Goal: Navigation & Orientation: Find specific page/section

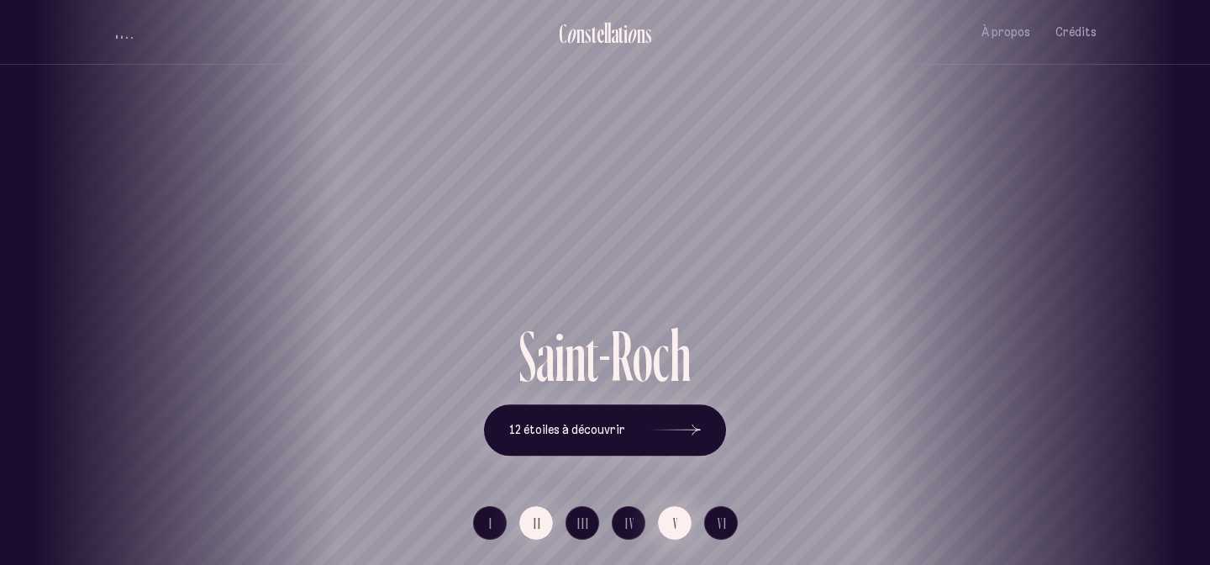
click at [669, 517] on button "V" at bounding box center [675, 523] width 34 height 34
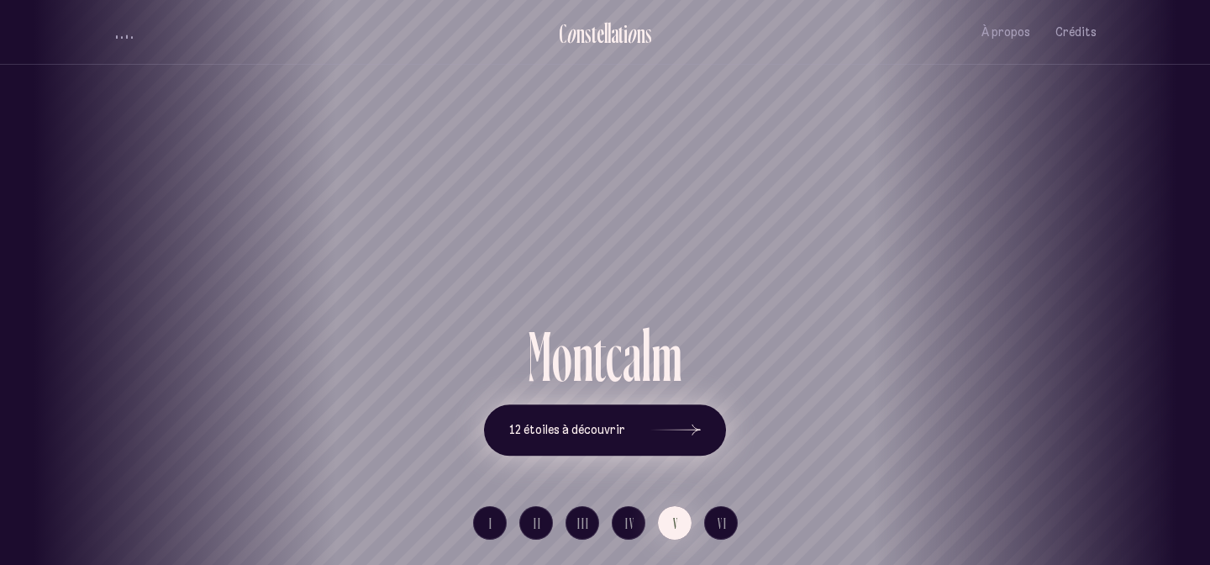
click at [685, 438] on icon at bounding box center [676, 430] width 50 height 126
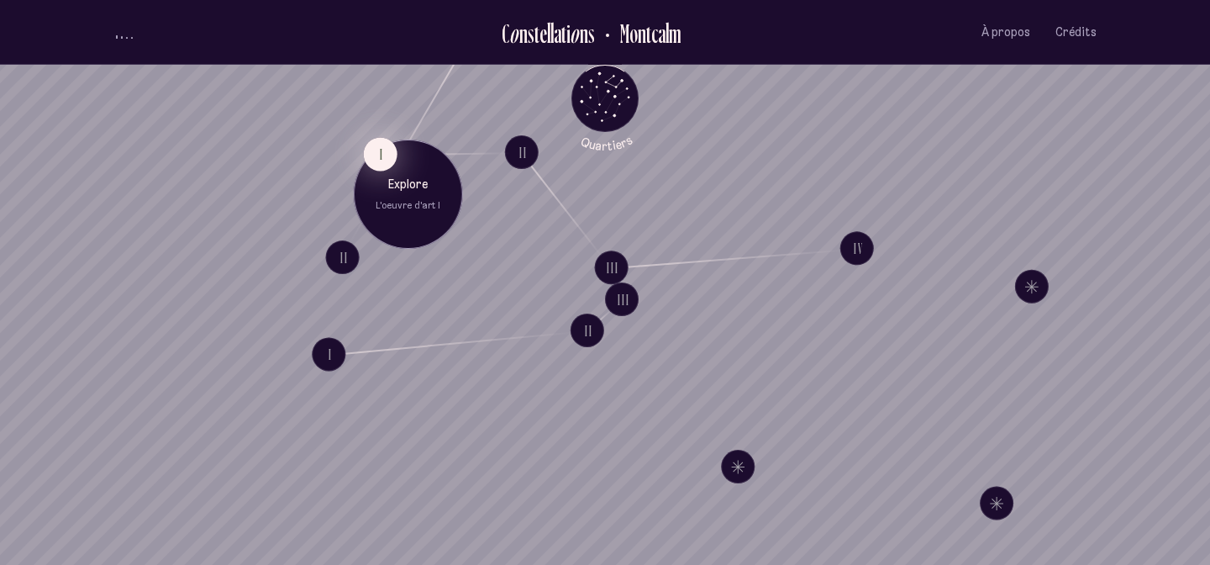
click at [383, 156] on button "I" at bounding box center [381, 154] width 34 height 34
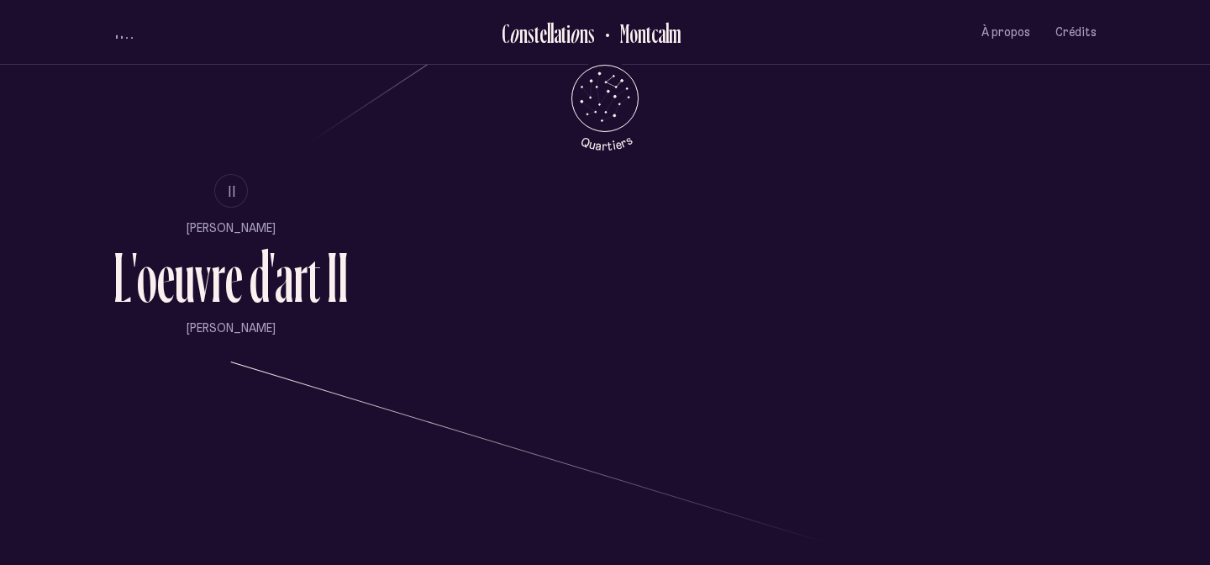
scroll to position [1162, 0]
click at [234, 190] on span "II" at bounding box center [233, 189] width 8 height 14
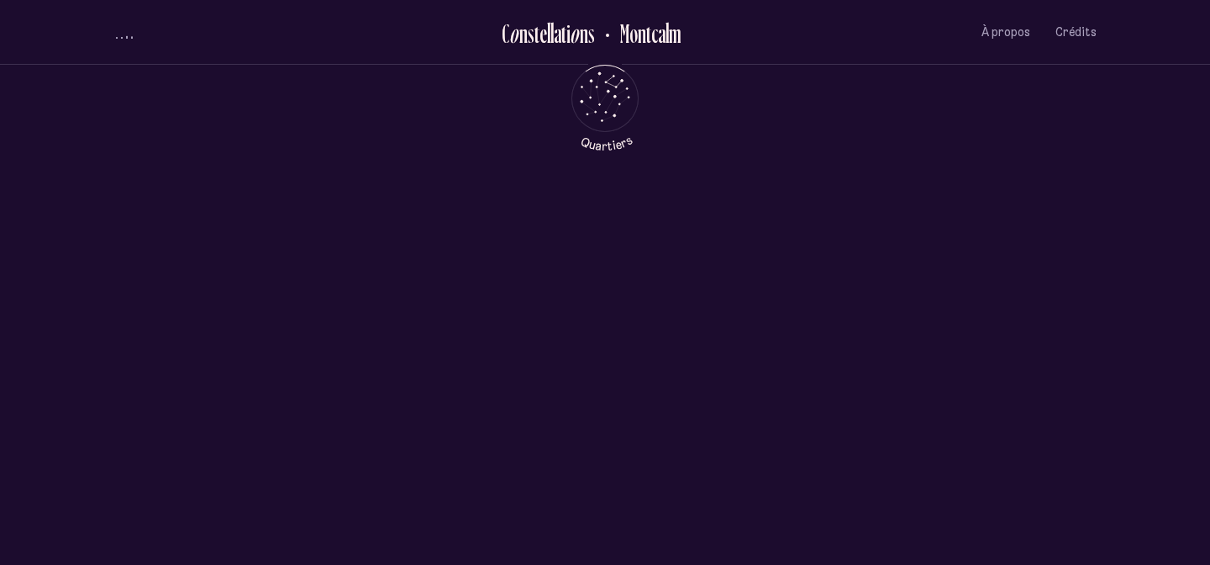
scroll to position [0, 0]
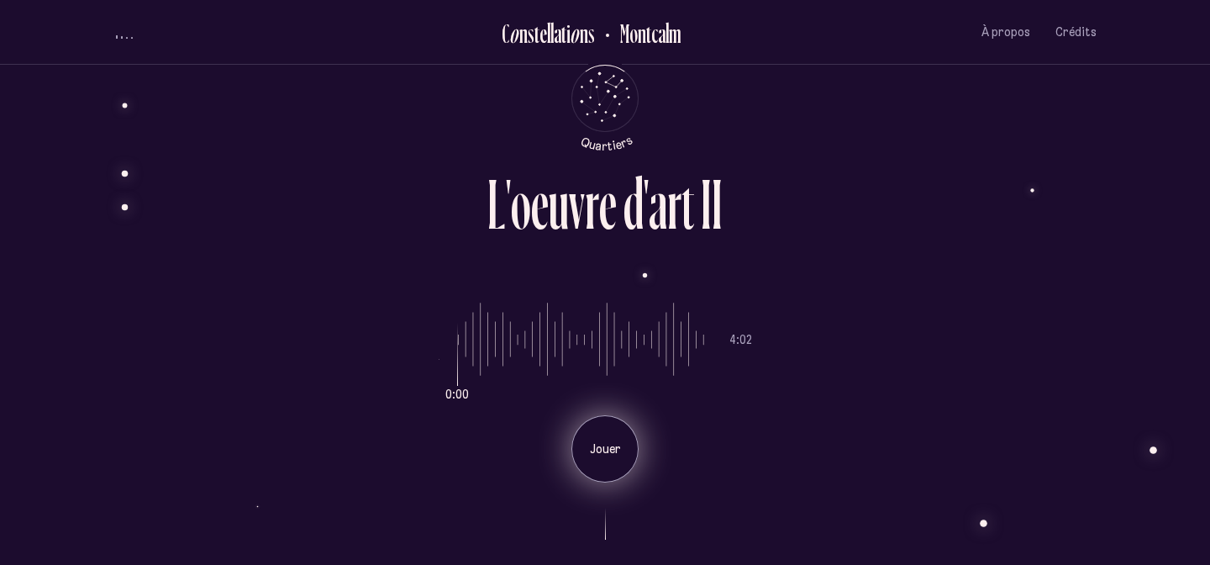
click at [609, 457] on div "Jouer" at bounding box center [605, 448] width 67 height 67
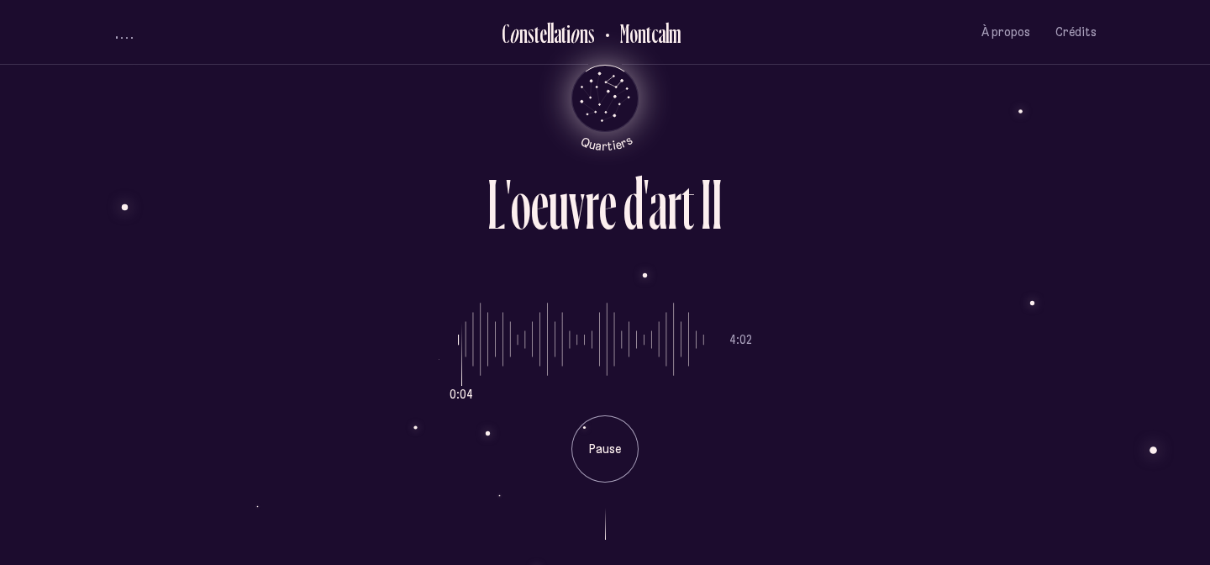
click at [607, 100] on icon "Quartiers" at bounding box center [605, 125] width 98 height 51
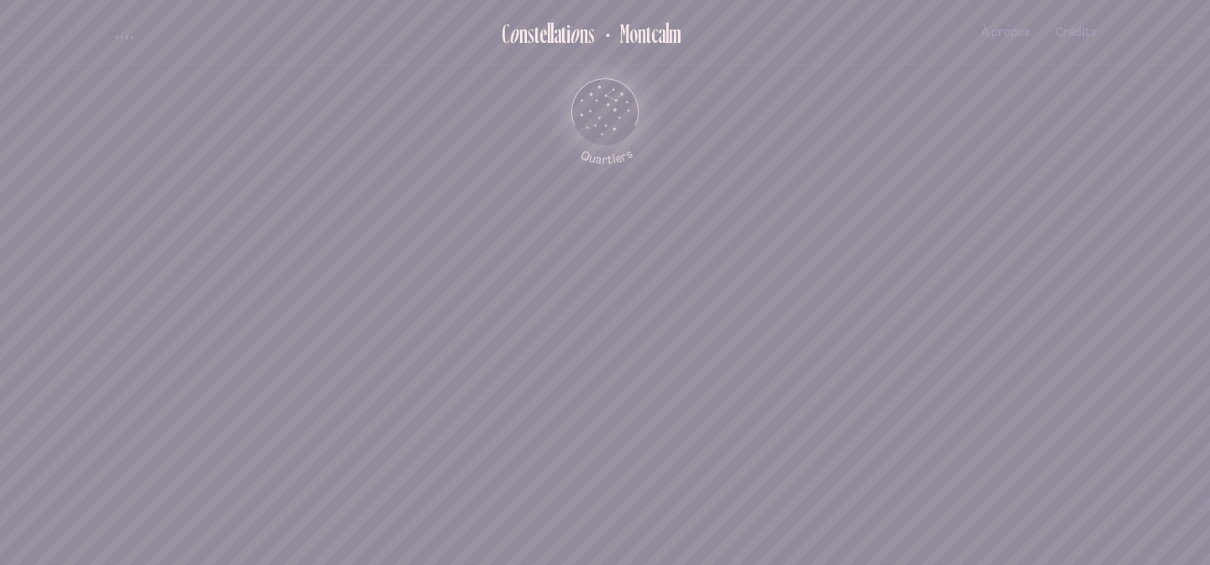
scroll to position [714, 0]
